Goal: Task Accomplishment & Management: Use online tool/utility

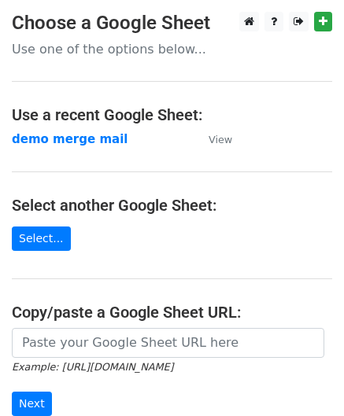
click at [36, 138] on strong "demo merge mail" at bounding box center [70, 139] width 116 height 14
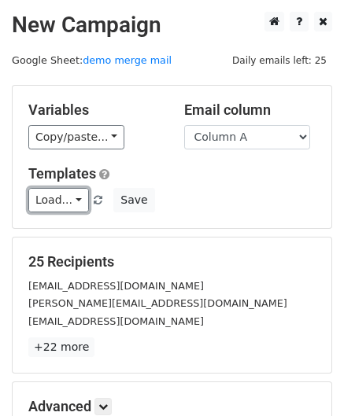
click at [57, 210] on link "Load..." at bounding box center [58, 200] width 61 height 24
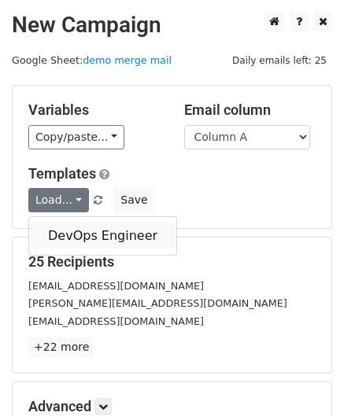
click at [61, 234] on link "DevOps Engineer" at bounding box center [102, 235] width 147 height 25
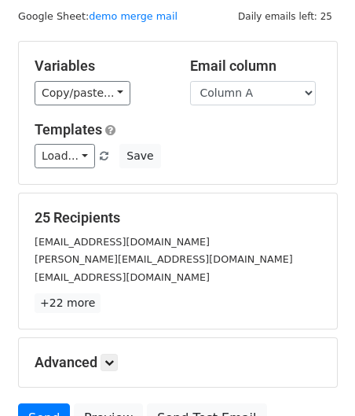
scroll to position [67, 0]
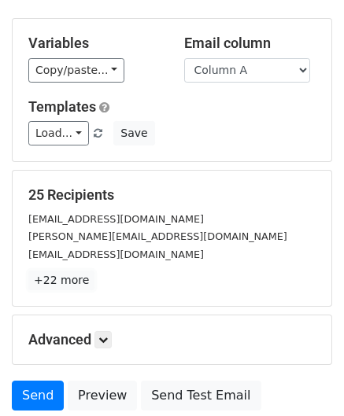
click at [63, 281] on link "+22 more" at bounding box center [61, 281] width 66 height 20
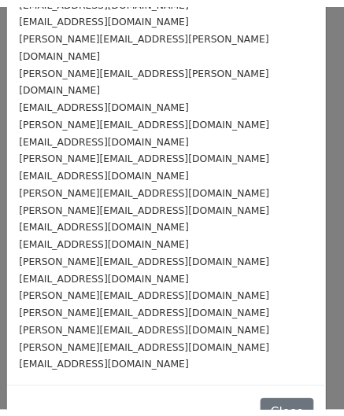
scroll to position [0, 0]
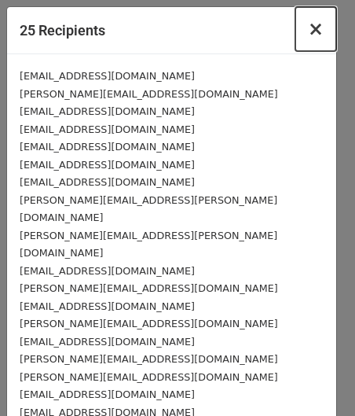
click at [313, 23] on button "×" at bounding box center [316, 29] width 41 height 44
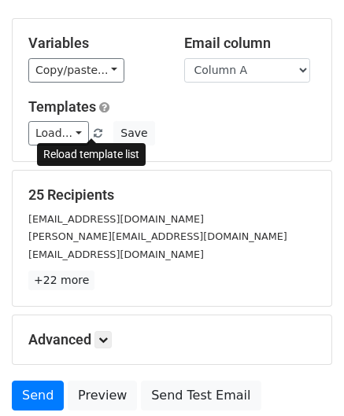
click at [94, 135] on span at bounding box center [98, 134] width 9 height 10
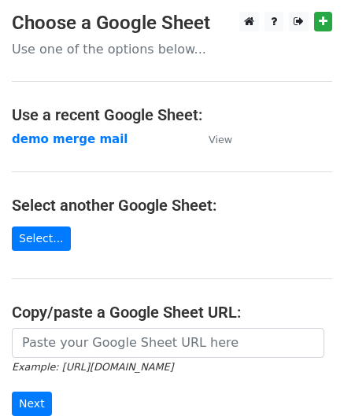
click at [75, 132] on strong "demo merge mail" at bounding box center [70, 139] width 116 height 14
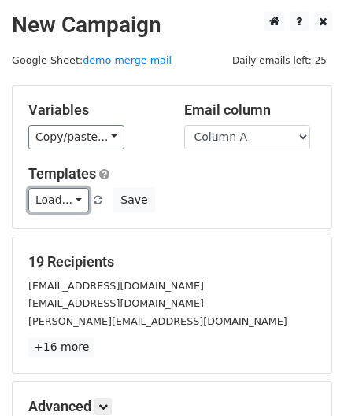
click at [63, 195] on link "Load..." at bounding box center [58, 200] width 61 height 24
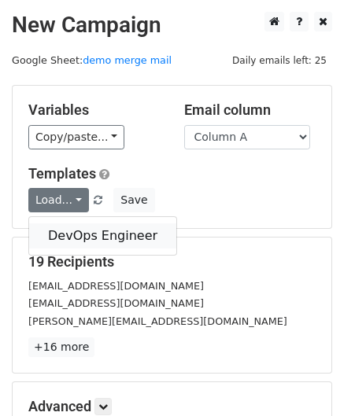
click at [64, 223] on link "DevOps Engineer" at bounding box center [102, 235] width 147 height 25
